Goal: Book appointment/travel/reservation

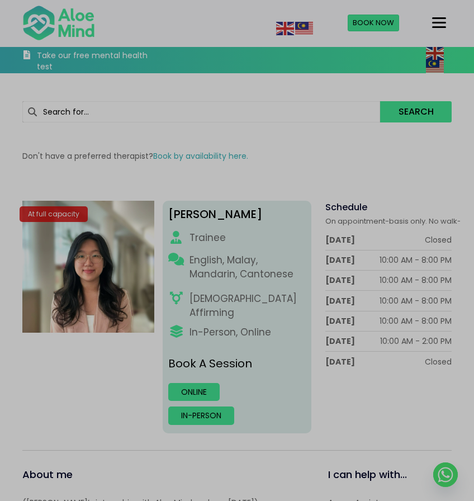
scroll to position [168, 0]
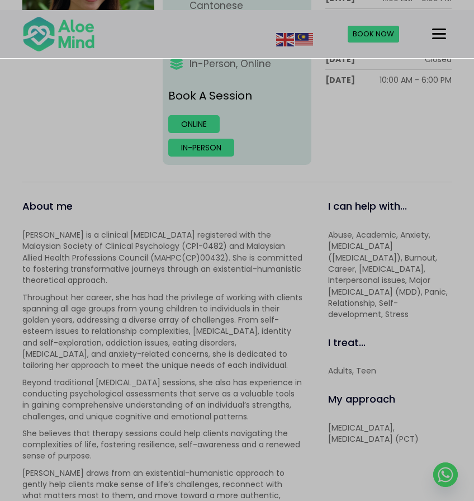
scroll to position [2, 0]
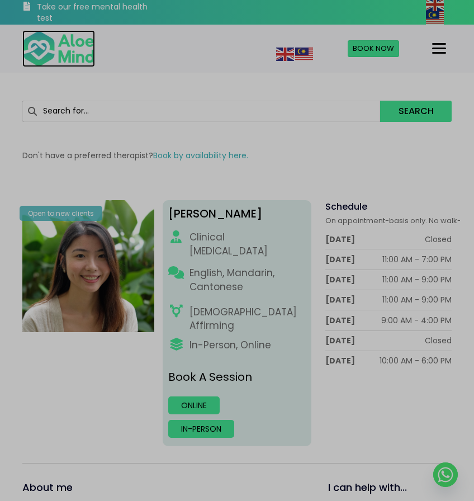
click at [48, 60] on img at bounding box center [58, 48] width 73 height 37
click at [204, 396] on link "Online" at bounding box center [193, 405] width 51 height 18
click at [206, 409] on div "Peggy Clinical psychologist English, Mandarin, Cantonese LGBTQ Affirming In-Per…" at bounding box center [237, 323] width 149 height 246
click at [198, 420] on link "In-person" at bounding box center [201, 429] width 66 height 18
click at [197, 420] on link "In-person" at bounding box center [201, 429] width 66 height 18
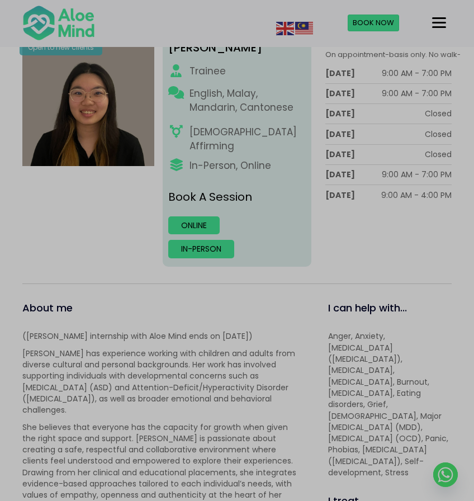
scroll to position [502, 0]
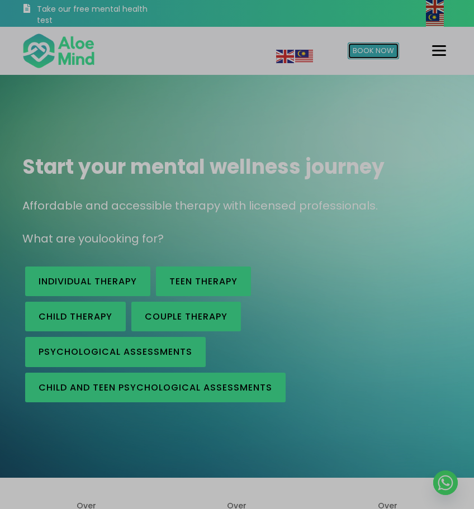
click at [381, 53] on span "Book Now" at bounding box center [372, 50] width 41 height 11
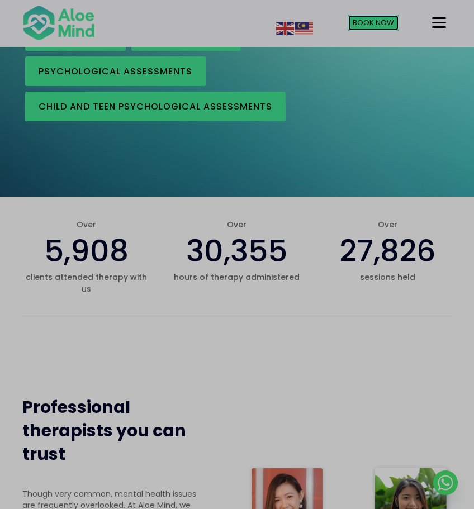
scroll to position [559, 0]
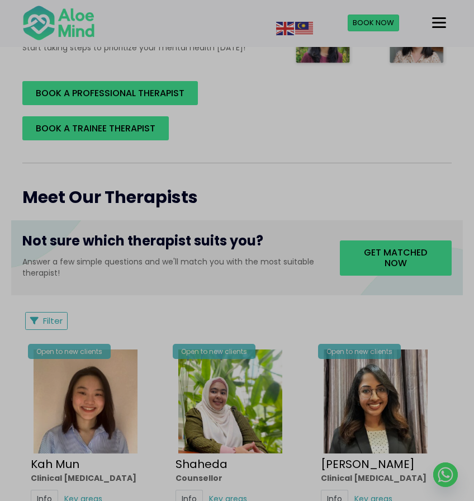
scroll to position [447, 0]
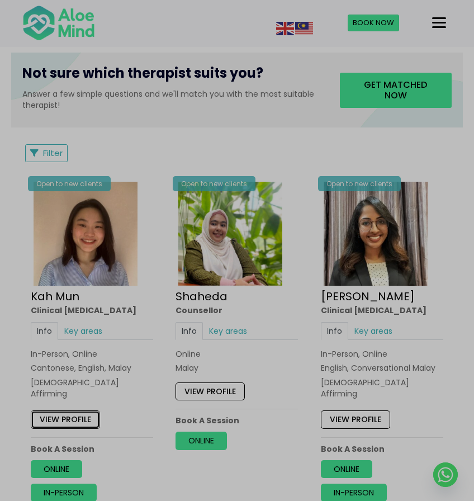
click at [81, 411] on link "View profile" at bounding box center [65, 420] width 69 height 18
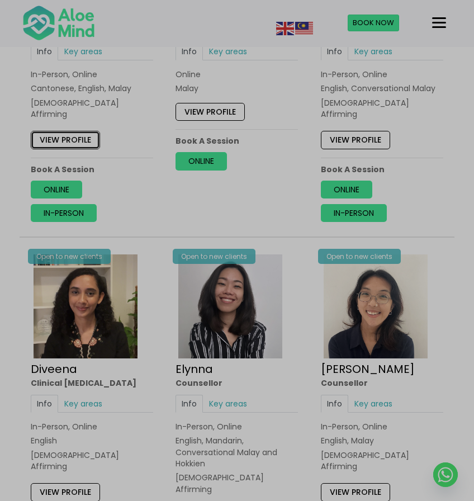
scroll to position [782, 0]
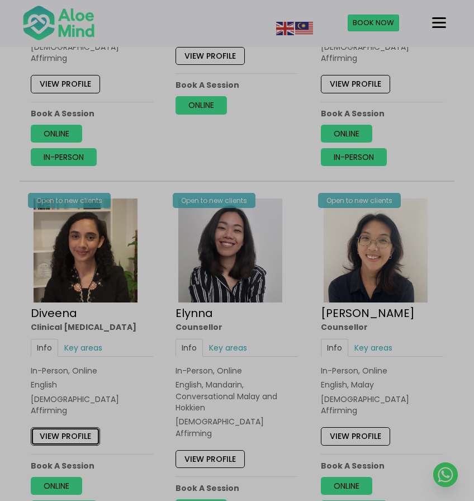
click at [85, 427] on link "View profile" at bounding box center [65, 436] width 69 height 18
click at [222, 450] on link "View profile" at bounding box center [209, 459] width 69 height 18
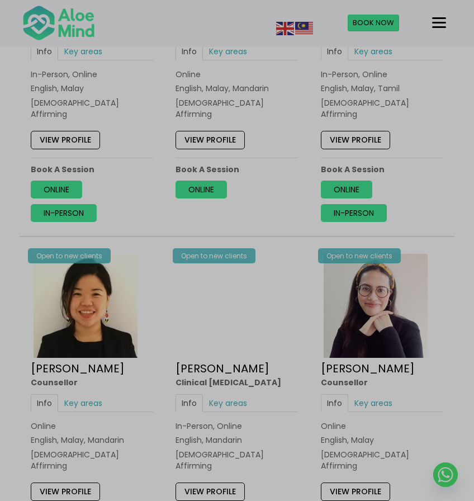
scroll to position [1508, 0]
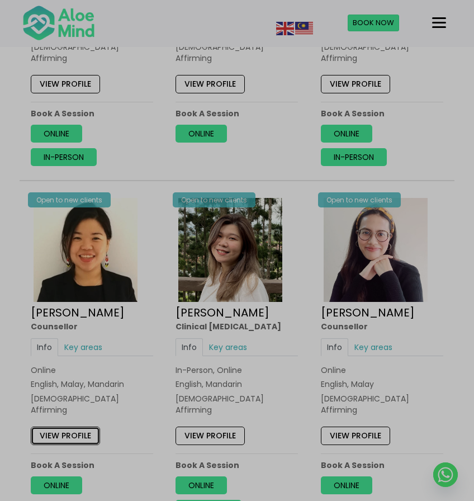
click at [85, 426] on link "View profile" at bounding box center [65, 435] width 69 height 18
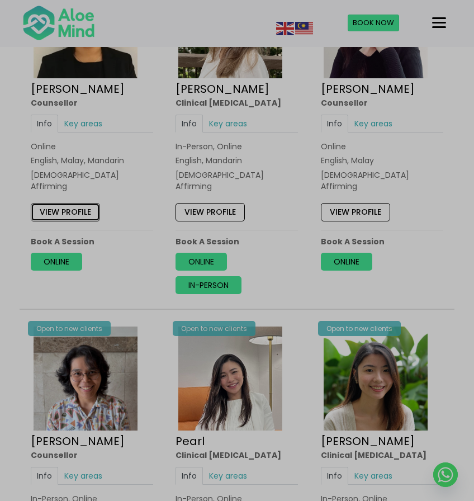
scroll to position [1843, 0]
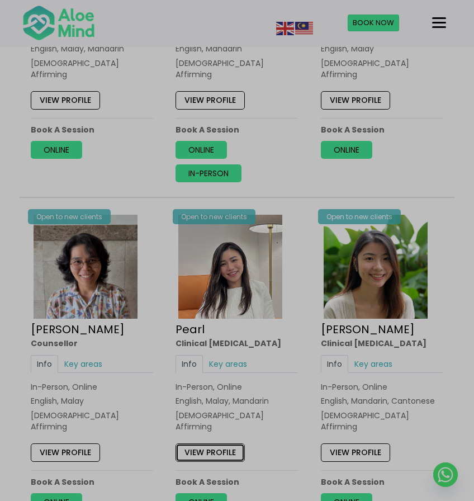
click at [223, 443] on link "View profile" at bounding box center [209, 452] width 69 height 18
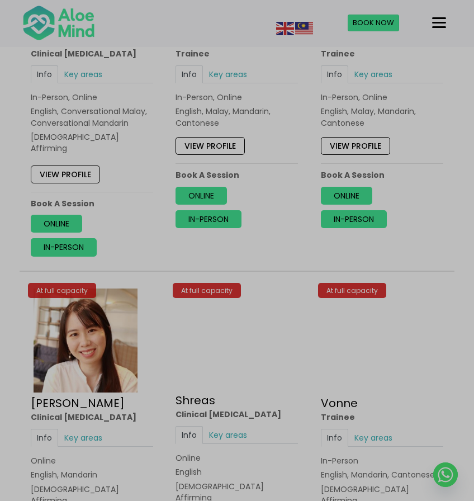
scroll to position [3910, 0]
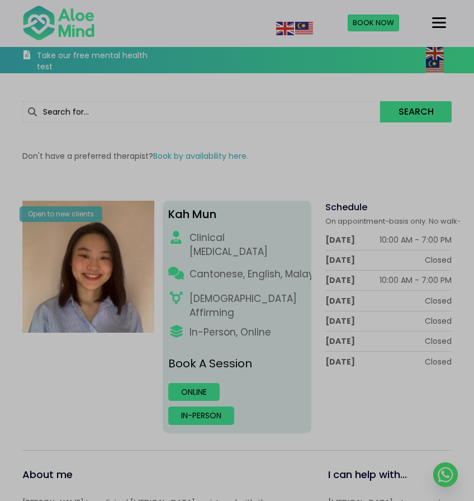
scroll to position [112, 0]
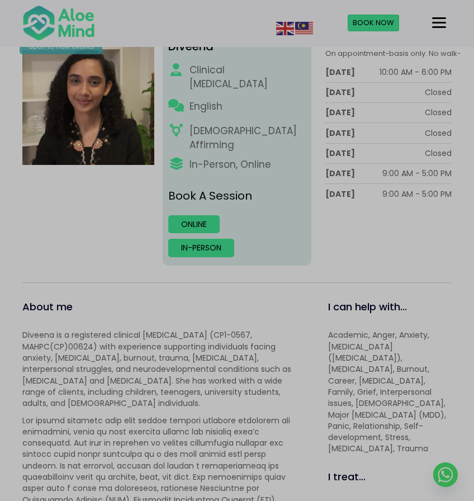
scroll to position [391, 0]
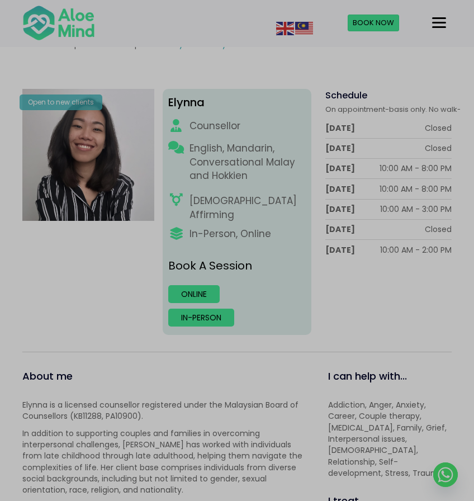
scroll to position [279, 0]
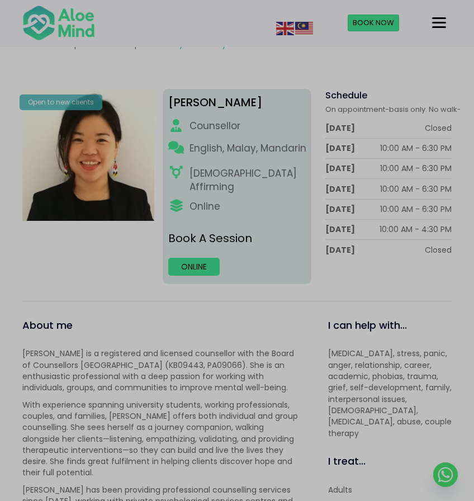
scroll to position [503, 0]
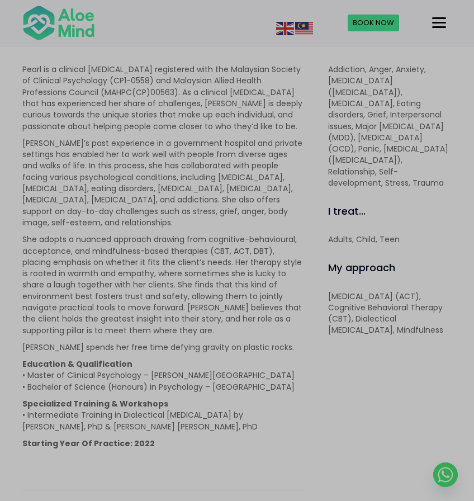
scroll to position [503, 0]
